Goal: Transaction & Acquisition: Obtain resource

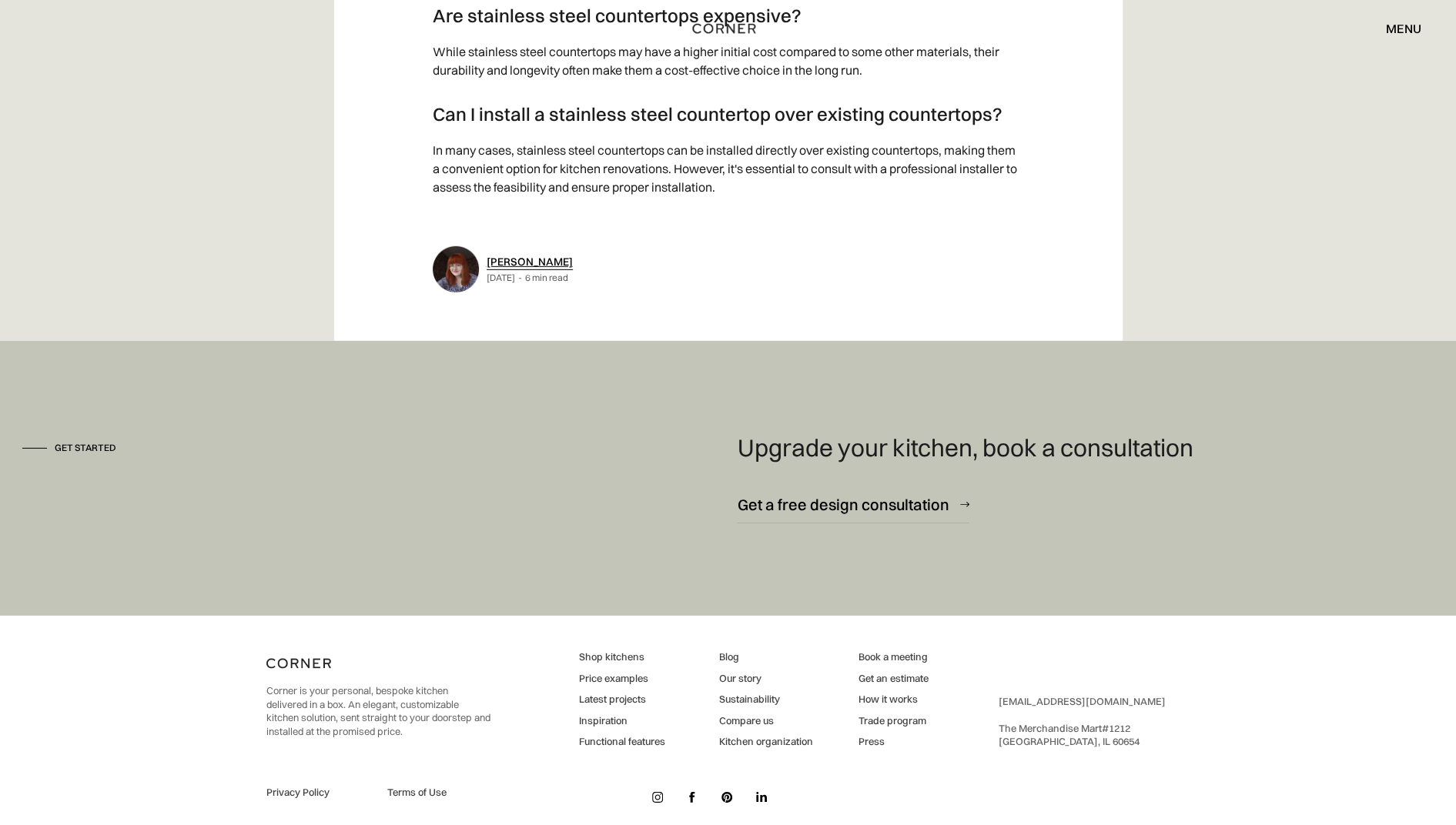
scroll to position [3400, 0]
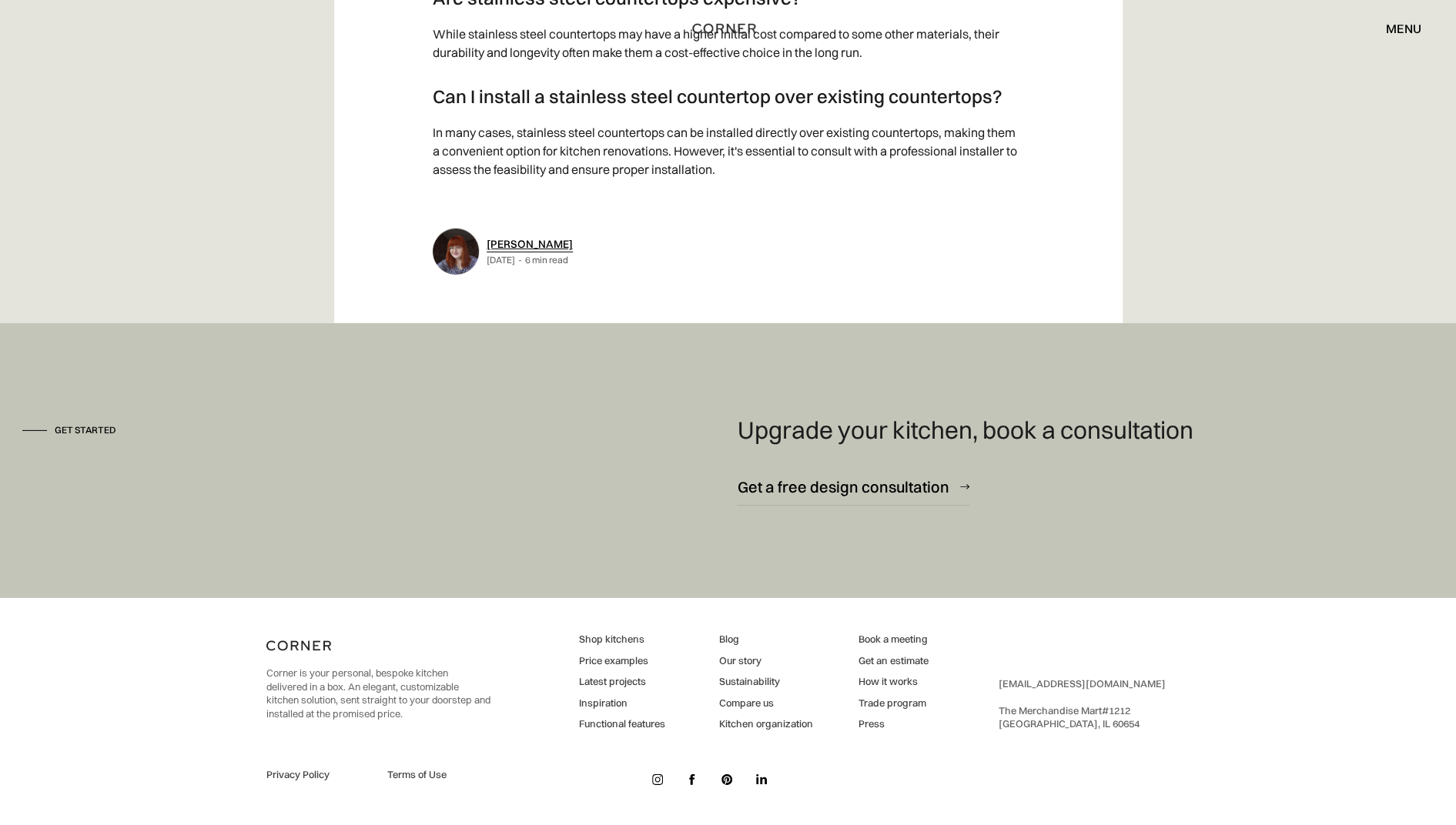
click at [598, 658] on link "Price examples" at bounding box center [622, 661] width 86 height 13
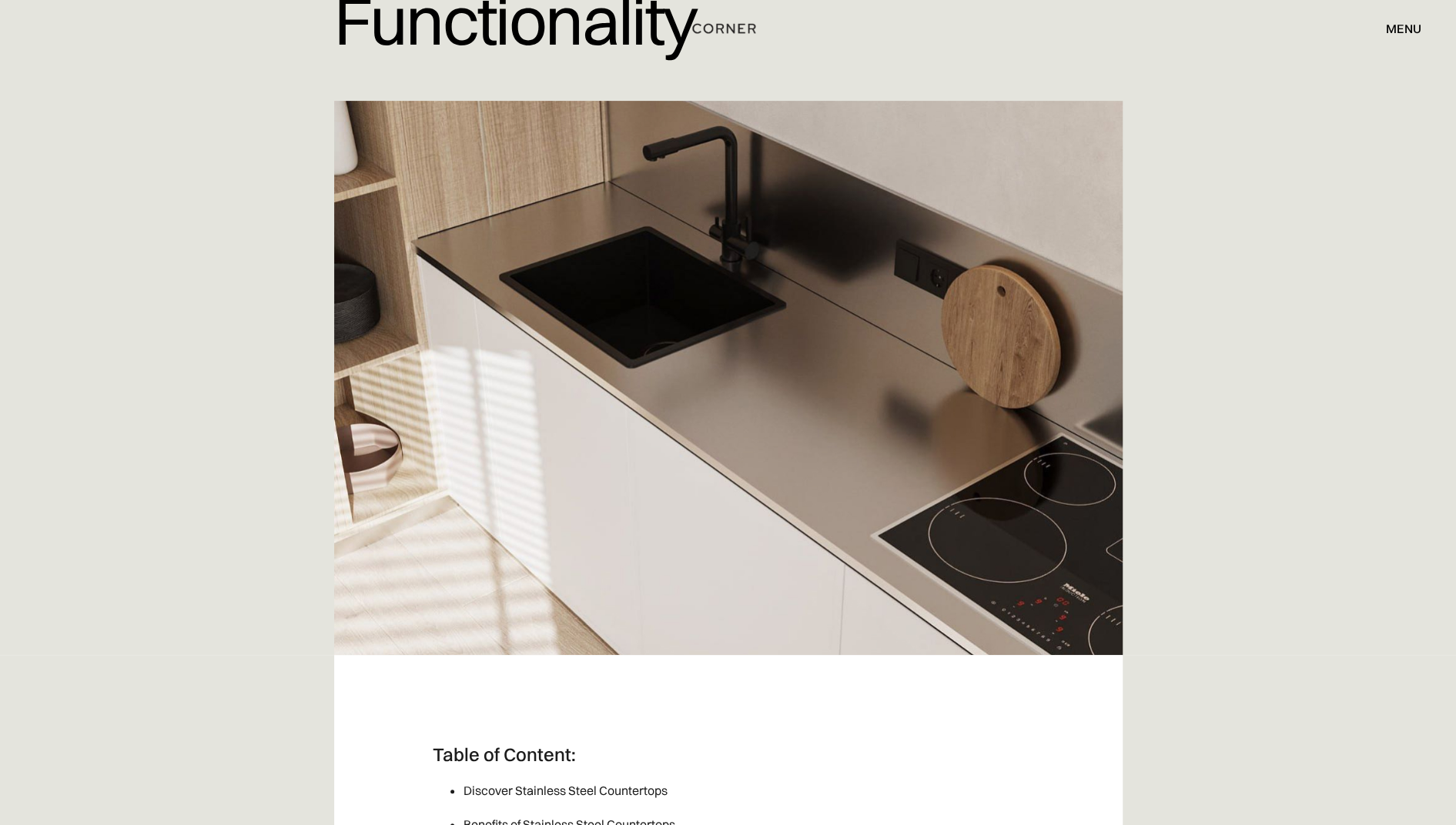
scroll to position [0, 0]
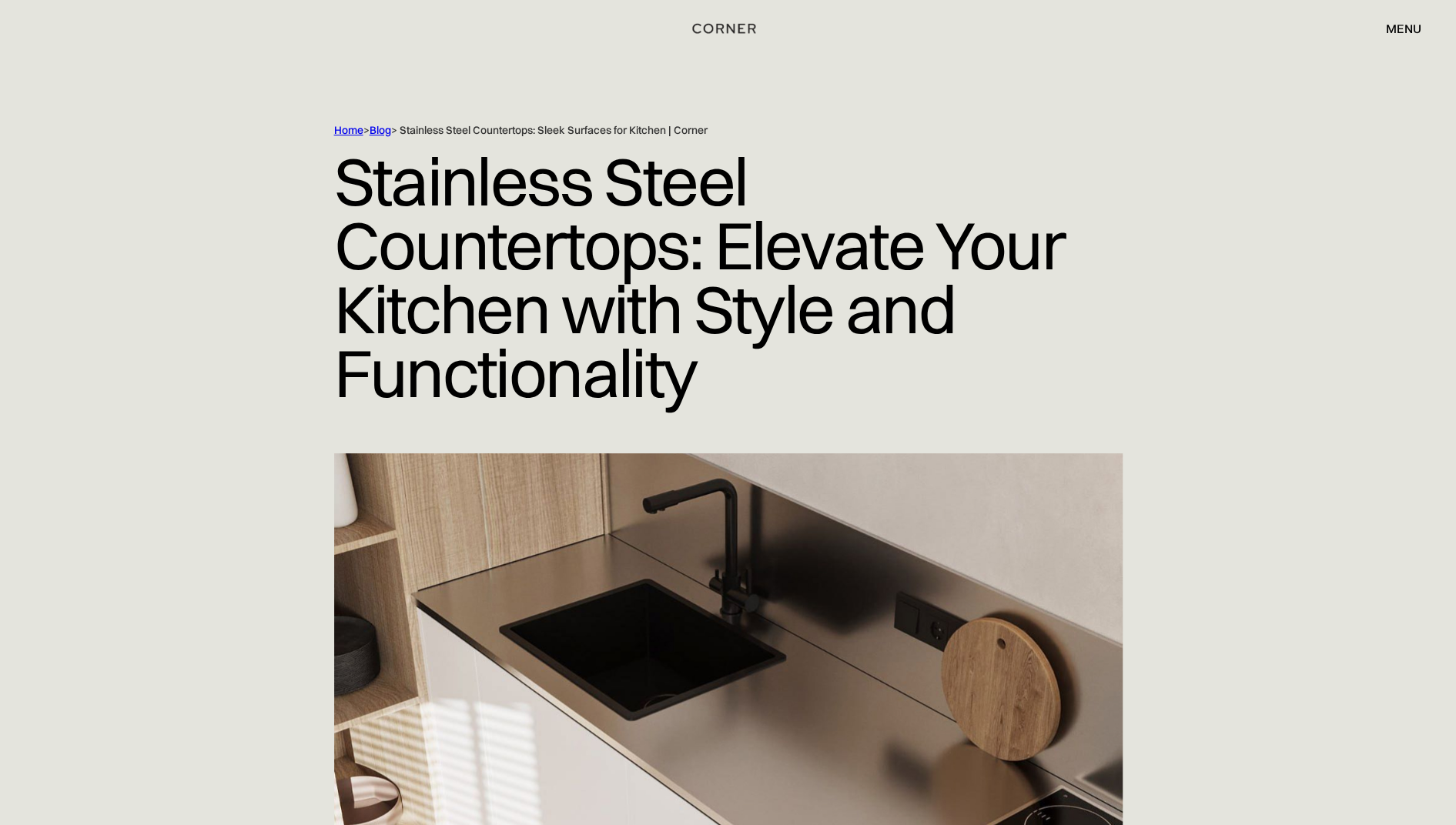
click at [1404, 25] on div "menu" at bounding box center [1403, 28] width 35 height 12
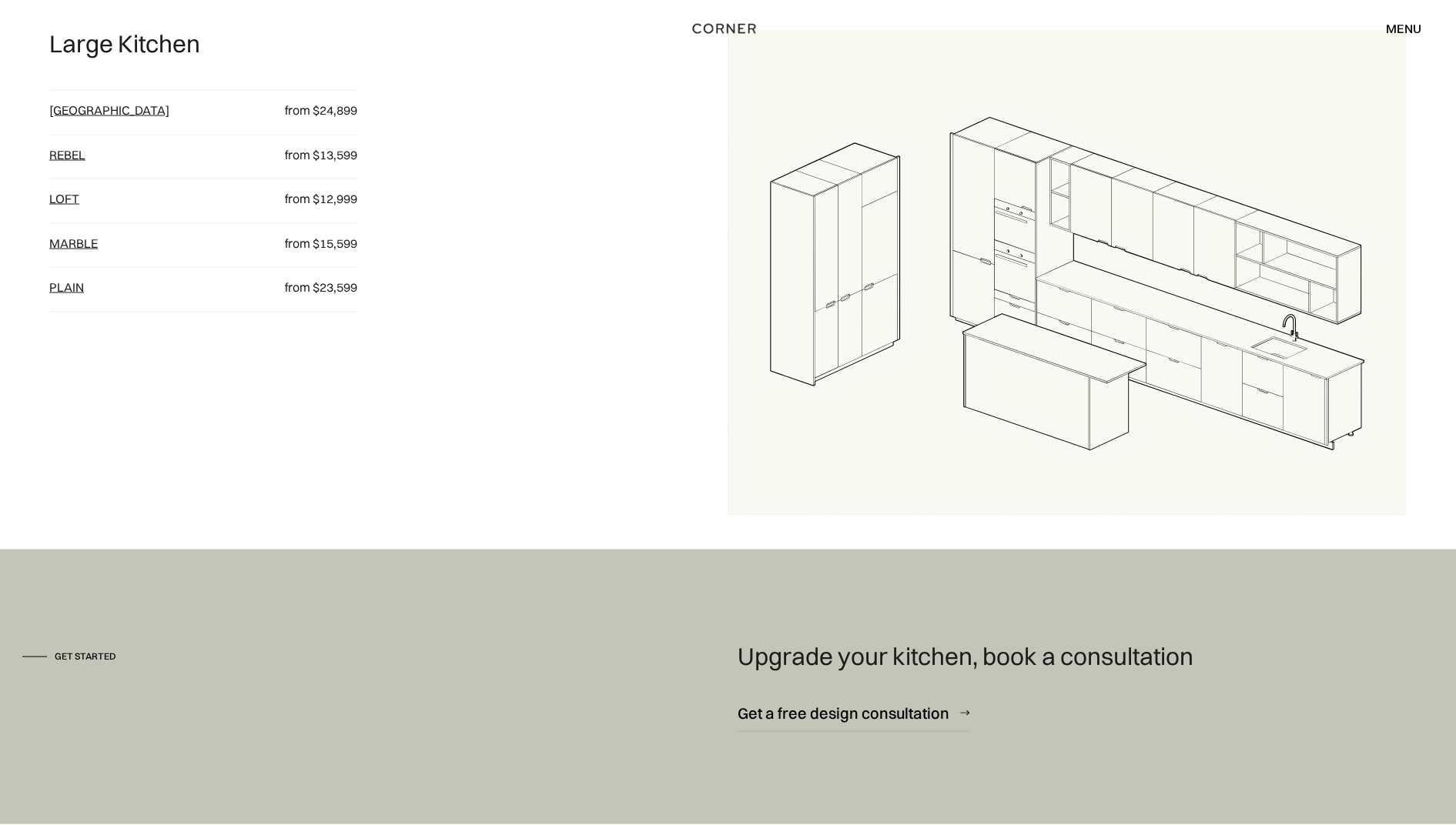
scroll to position [2324, 0]
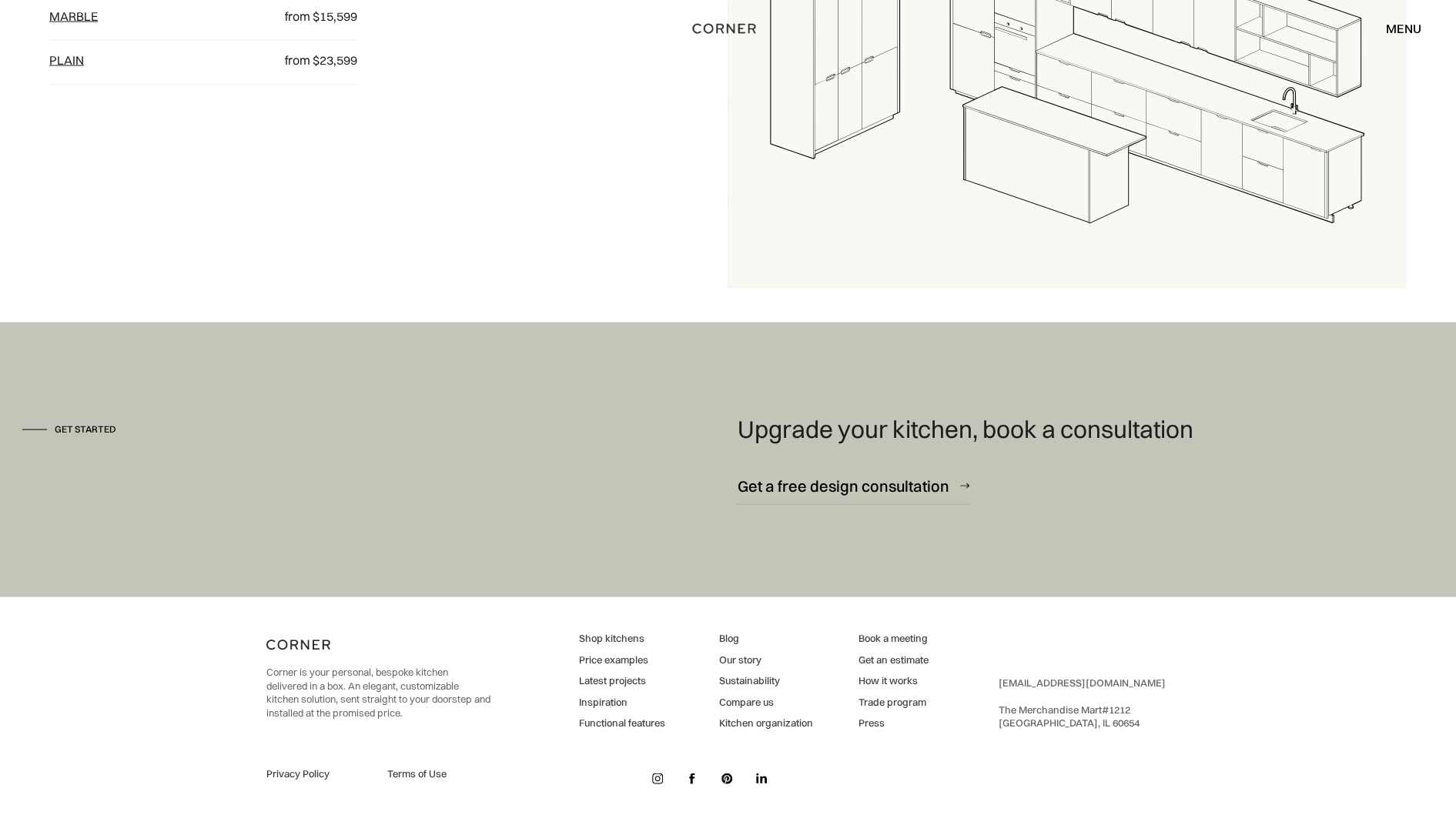
click at [899, 661] on link "Get an estimate" at bounding box center [892, 660] width 70 height 13
